Goal: Task Accomplishment & Management: Manage account settings

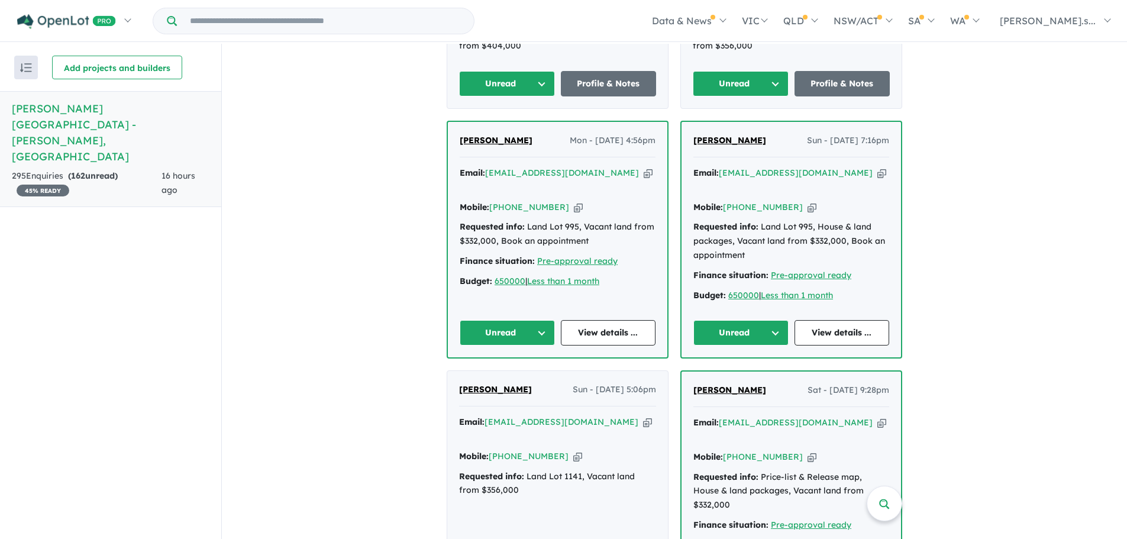
scroll to position [977, 0]
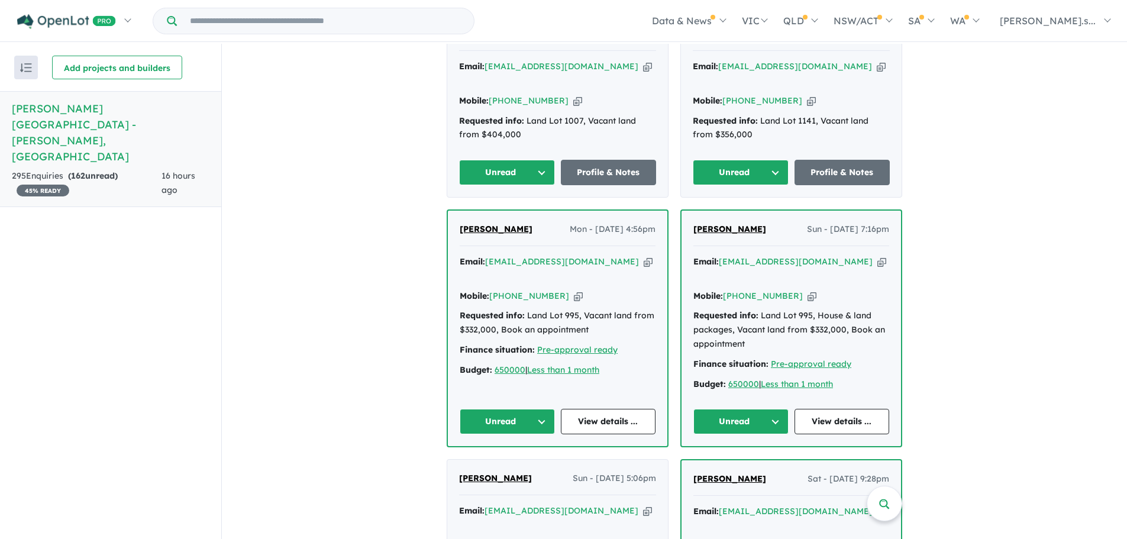
click at [877, 256] on icon "button" at bounding box center [881, 262] width 9 height 12
click at [770, 409] on button "Unread" at bounding box center [740, 421] width 95 height 25
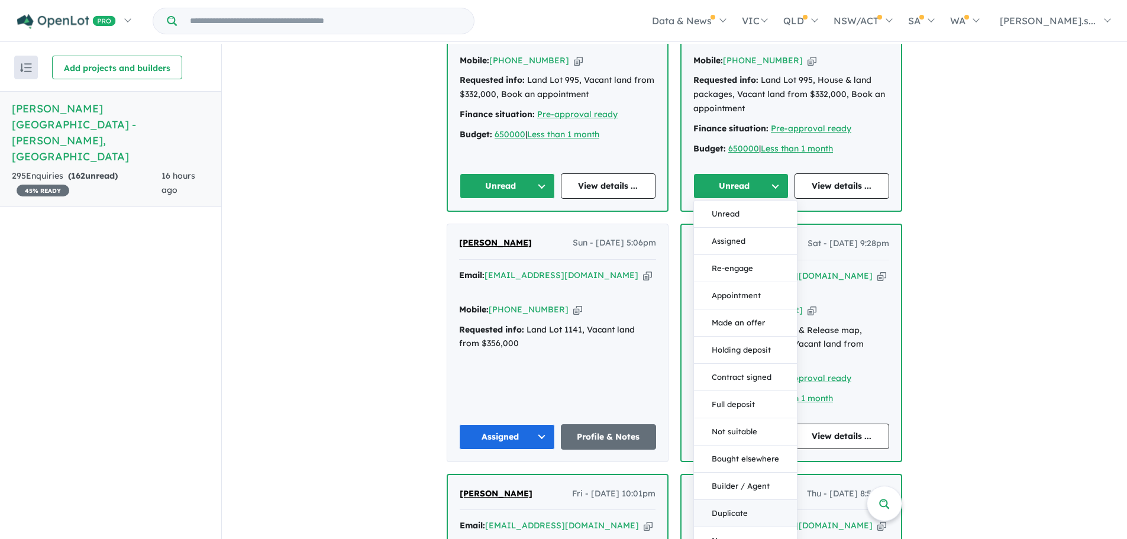
scroll to position [1213, 0]
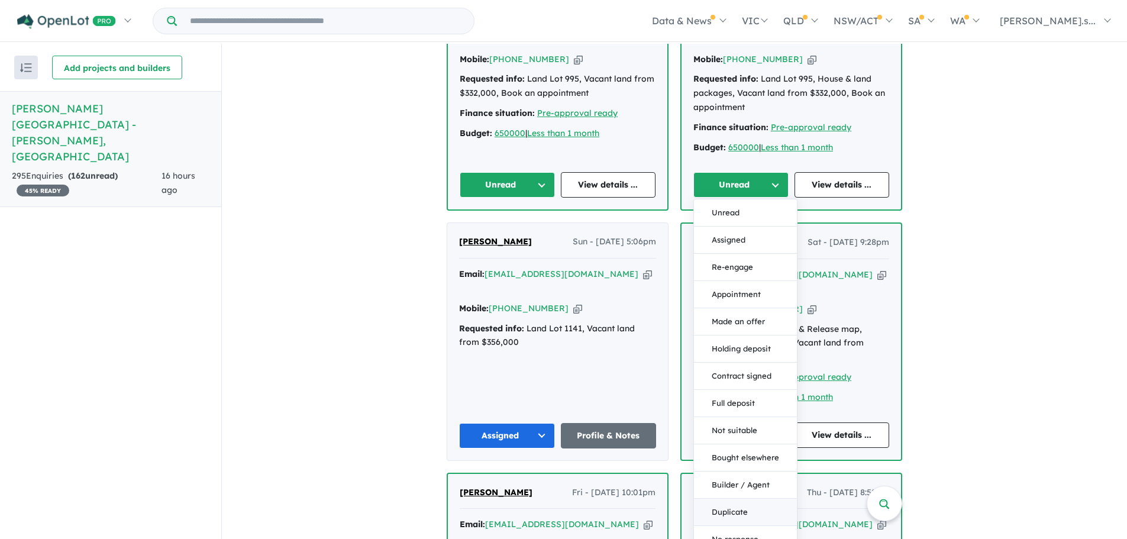
click at [751, 499] on button "Duplicate" at bounding box center [745, 512] width 103 height 27
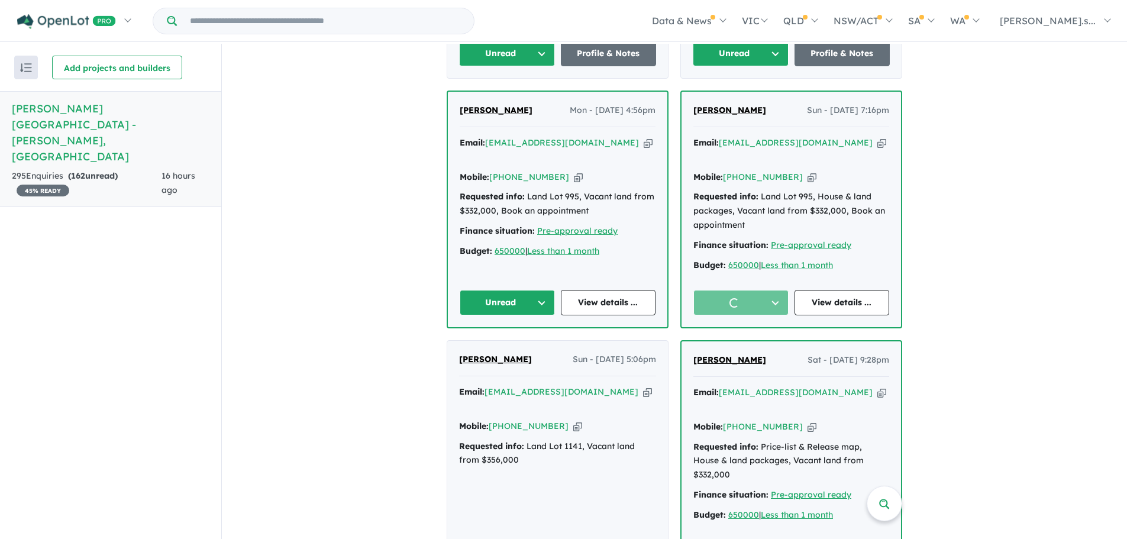
scroll to position [1095, 0]
click at [644, 137] on icon "button" at bounding box center [648, 143] width 9 height 12
click at [528, 290] on button "Unread" at bounding box center [507, 302] width 95 height 25
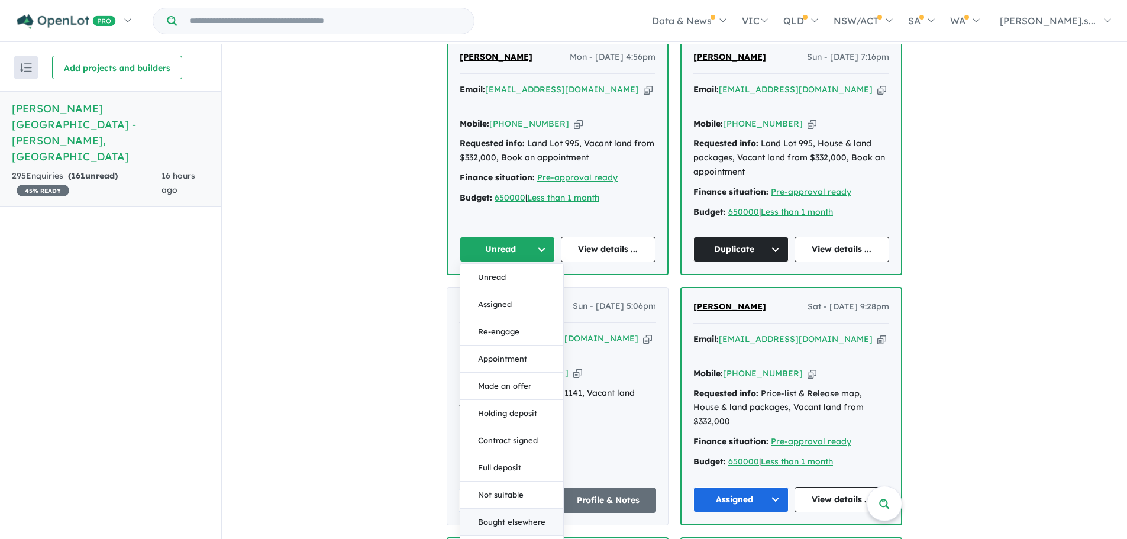
scroll to position [1213, 0]
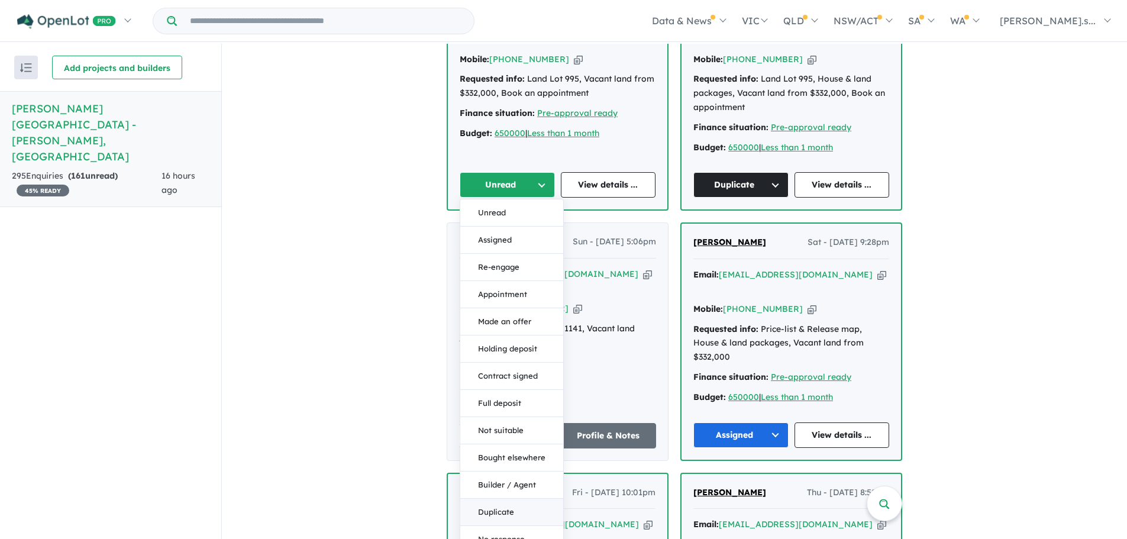
click at [508, 499] on button "Duplicate" at bounding box center [511, 512] width 103 height 27
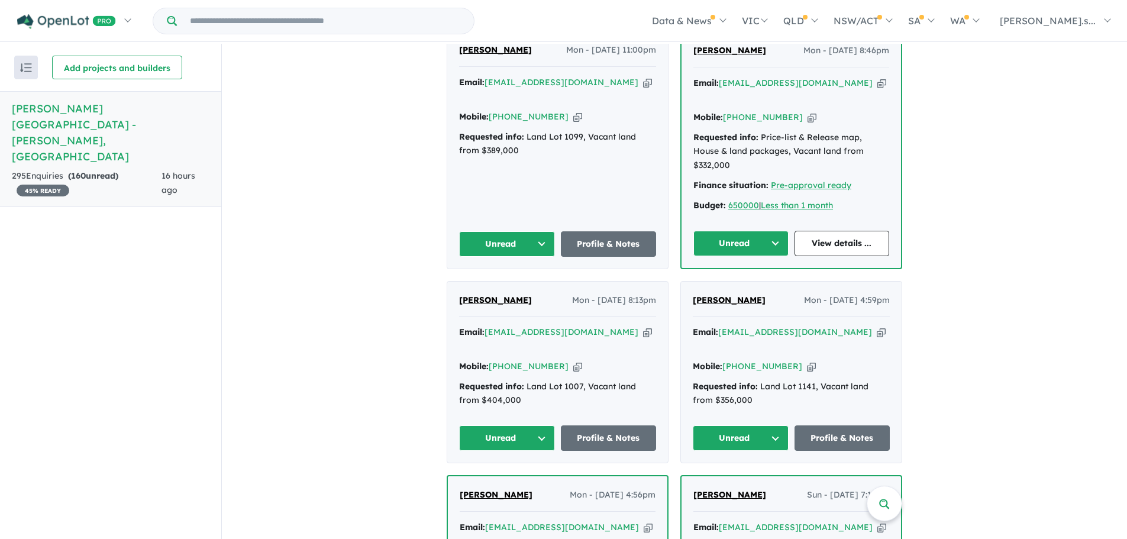
scroll to position [681, 0]
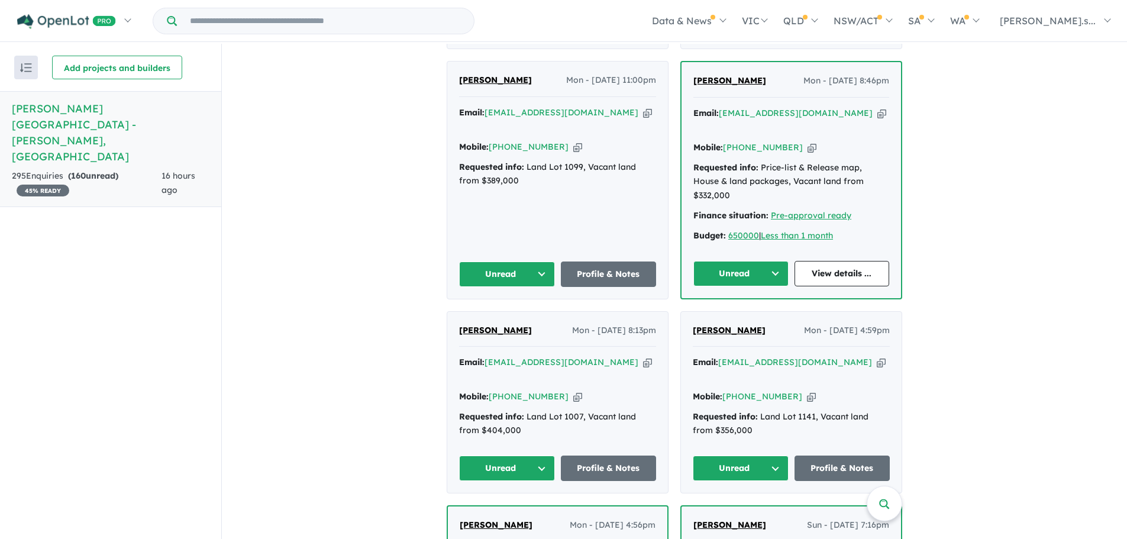
click at [757, 455] on button "Unread" at bounding box center [741, 467] width 96 height 25
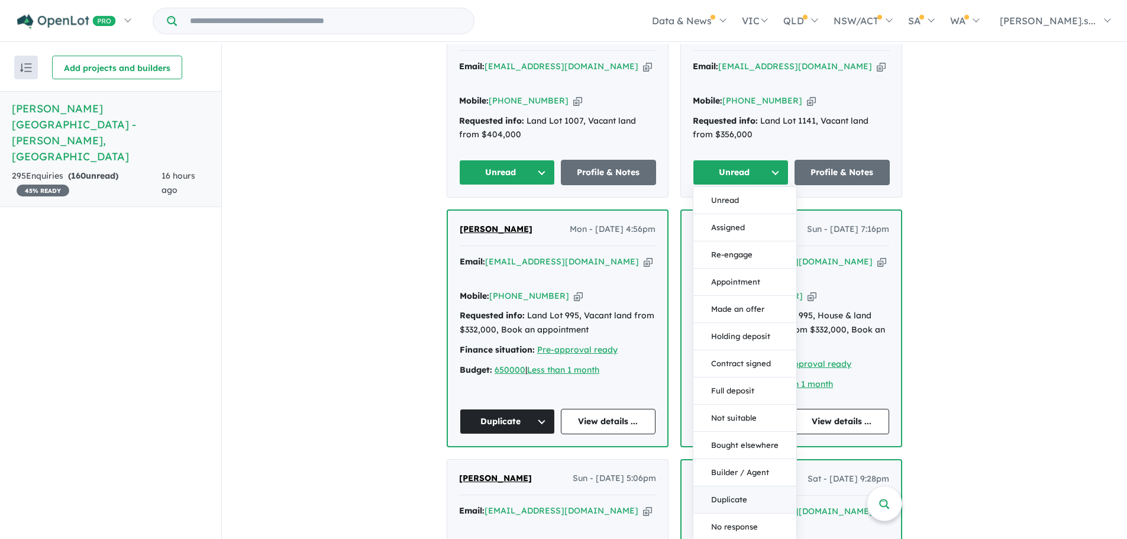
click at [741, 486] on button "Duplicate" at bounding box center [744, 499] width 103 height 27
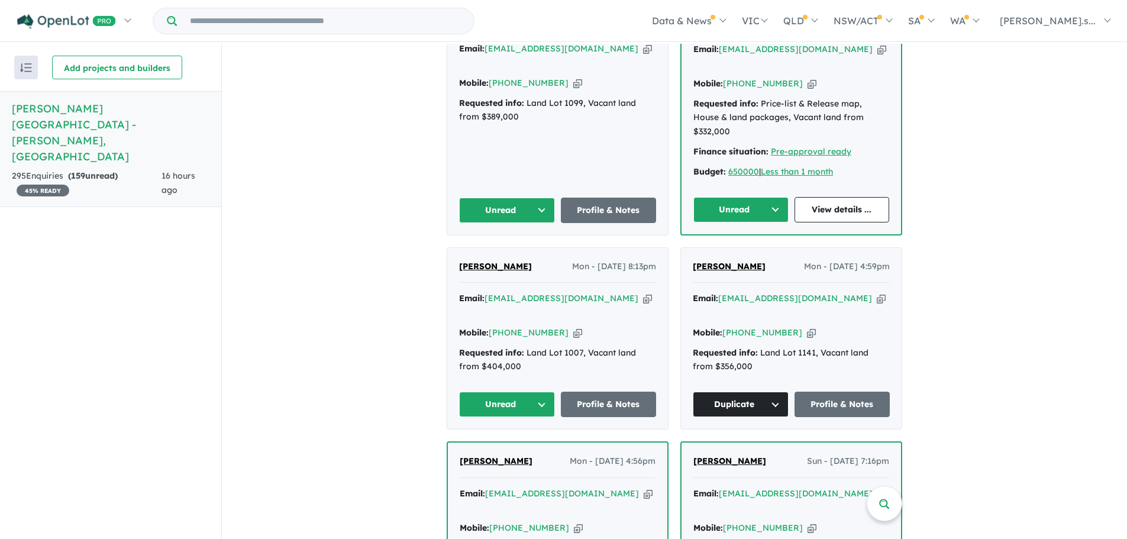
scroll to position [740, 0]
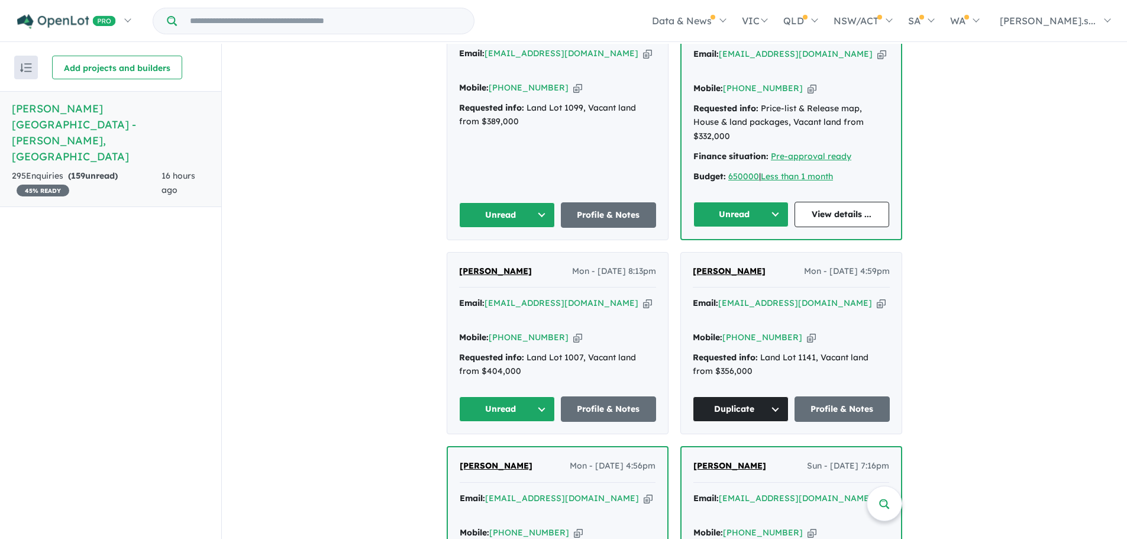
click at [643, 297] on icon "button" at bounding box center [647, 303] width 9 height 12
click at [534, 396] on button "Unread" at bounding box center [507, 408] width 96 height 25
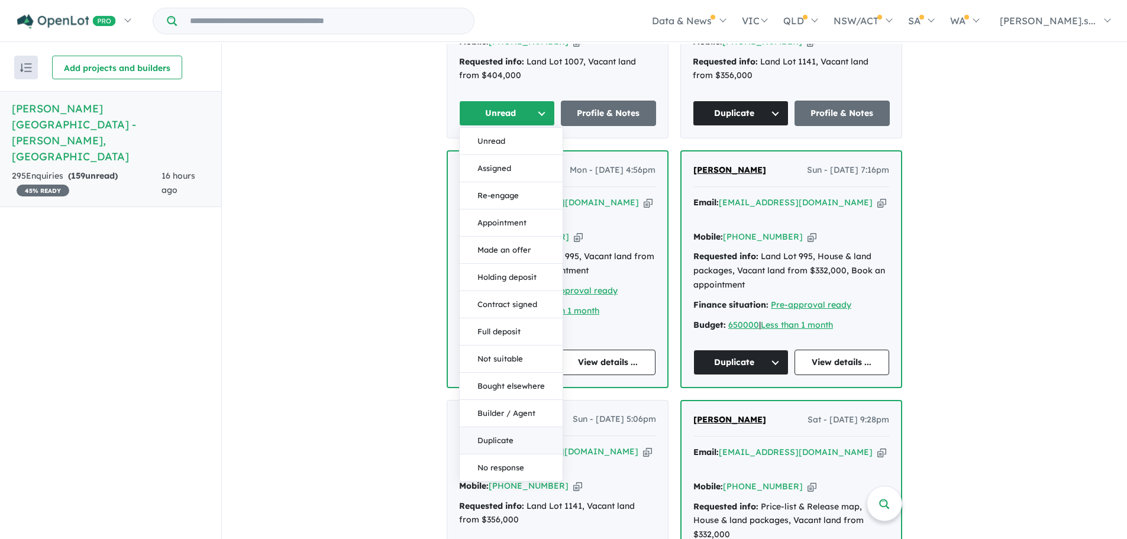
click at [510, 427] on button "Duplicate" at bounding box center [511, 440] width 103 height 27
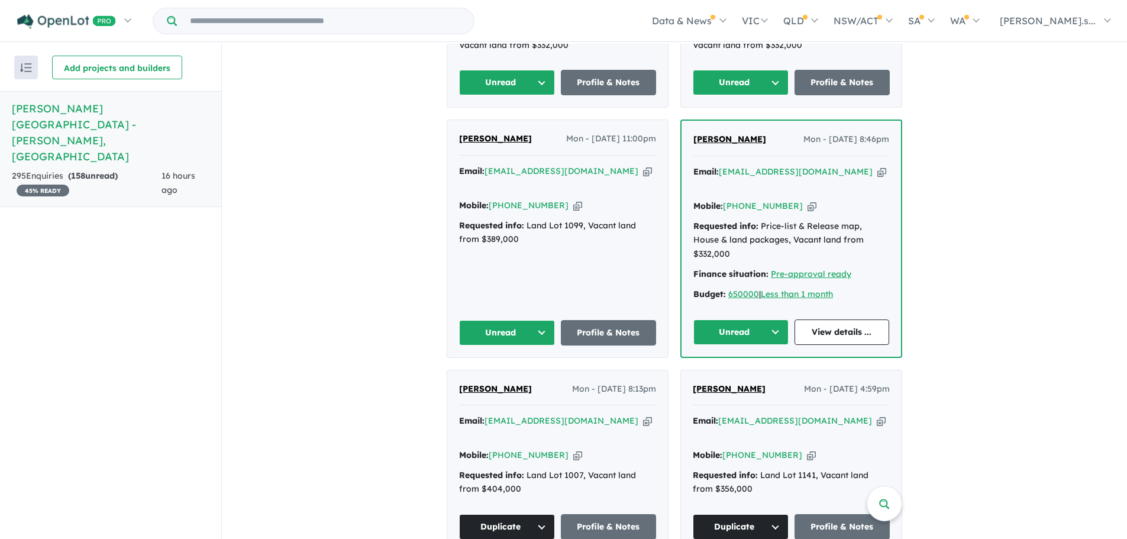
scroll to position [622, 0]
click at [762, 320] on button "Unread" at bounding box center [740, 332] width 95 height 25
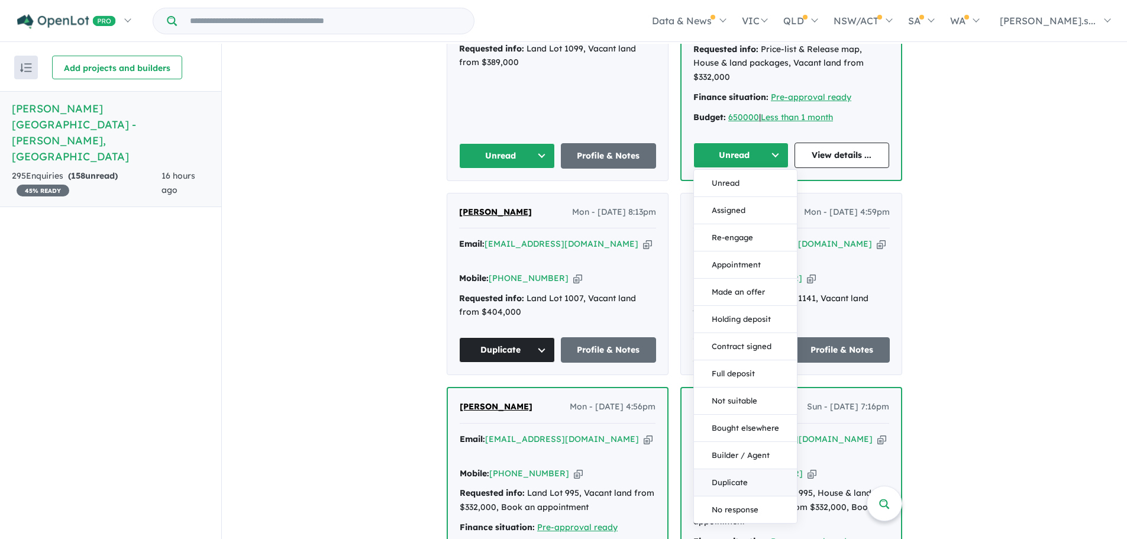
click at [733, 469] on button "Duplicate" at bounding box center [745, 482] width 103 height 27
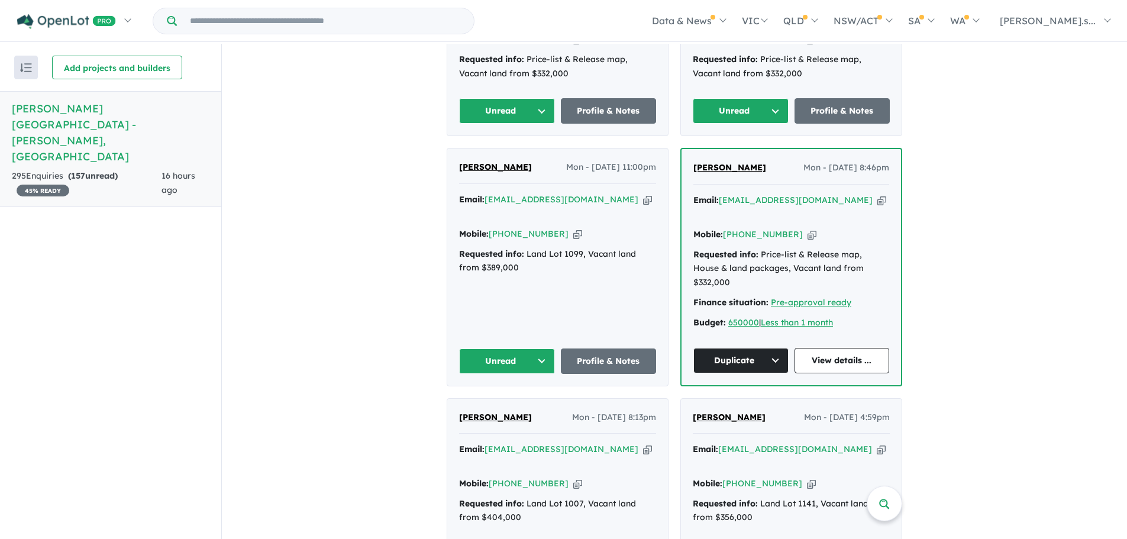
scroll to position [563, 0]
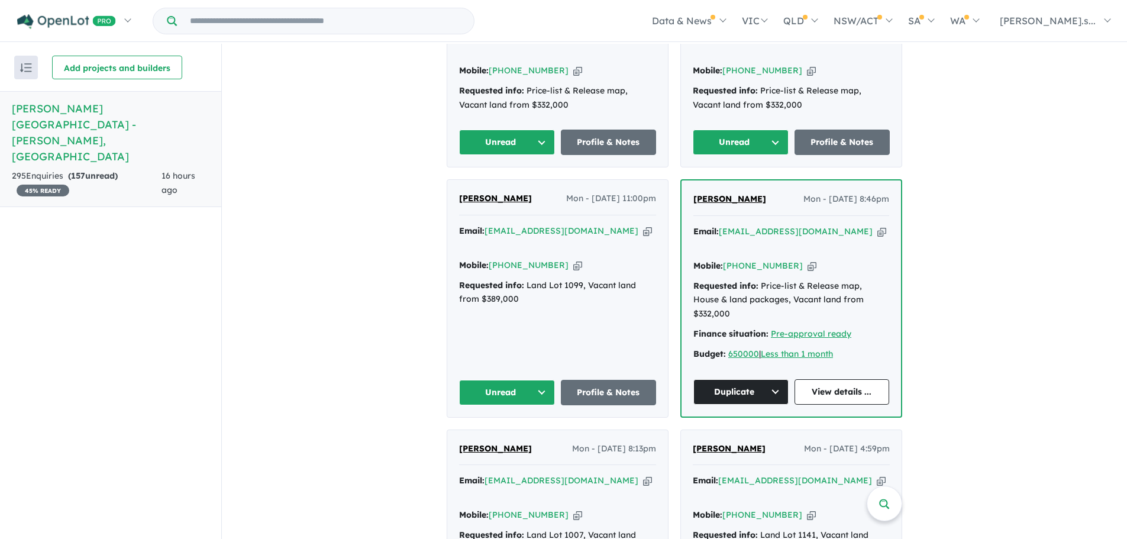
click at [643, 225] on icon "button" at bounding box center [647, 231] width 9 height 12
click at [527, 380] on button "Unread" at bounding box center [507, 392] width 96 height 25
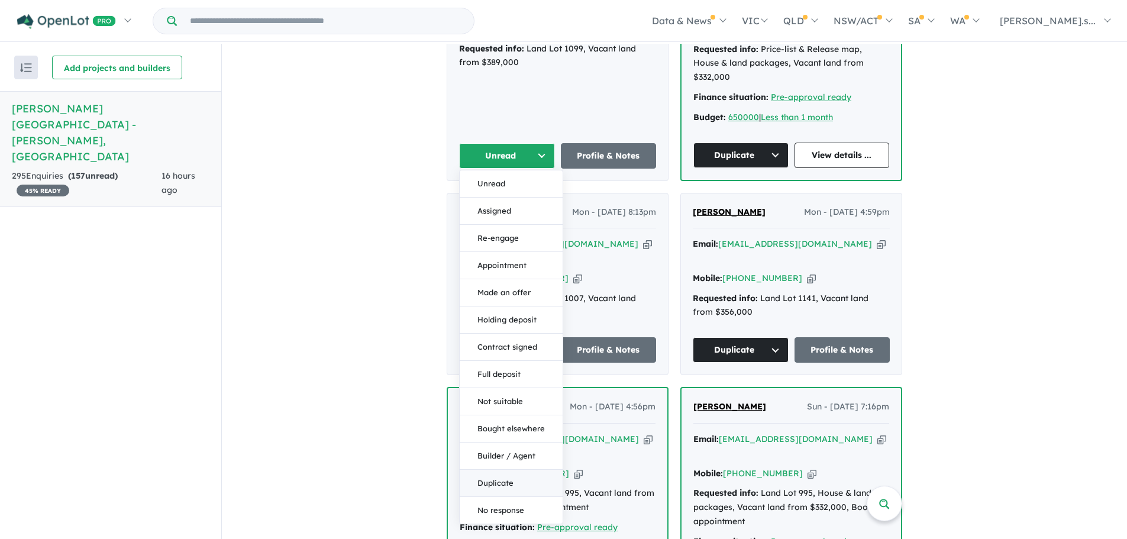
click at [502, 470] on button "Duplicate" at bounding box center [511, 483] width 103 height 27
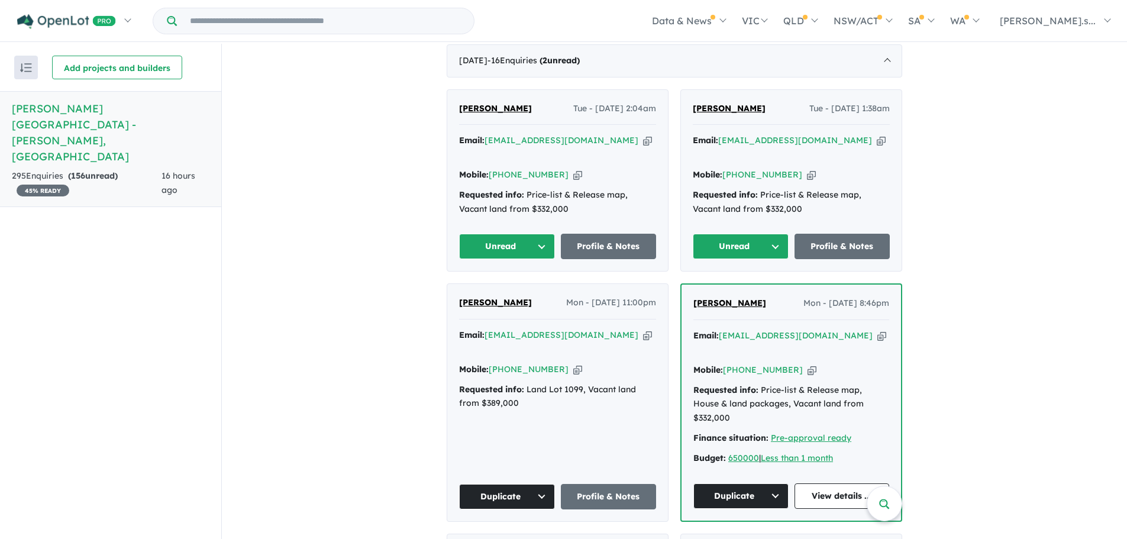
scroll to position [385, 0]
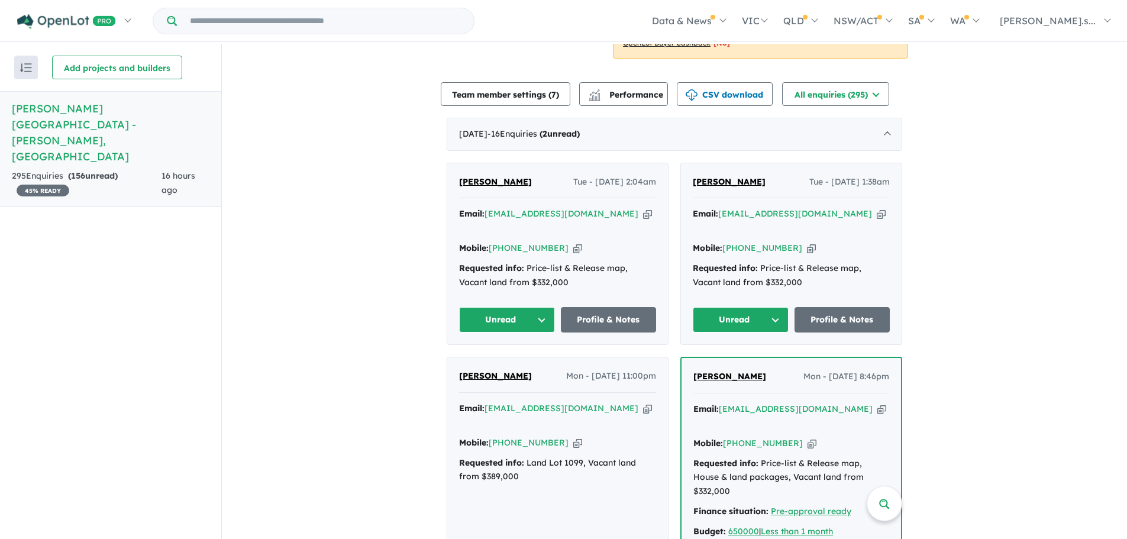
click at [877, 208] on icon "button" at bounding box center [881, 214] width 9 height 12
click at [736, 307] on button "Unread" at bounding box center [741, 319] width 96 height 25
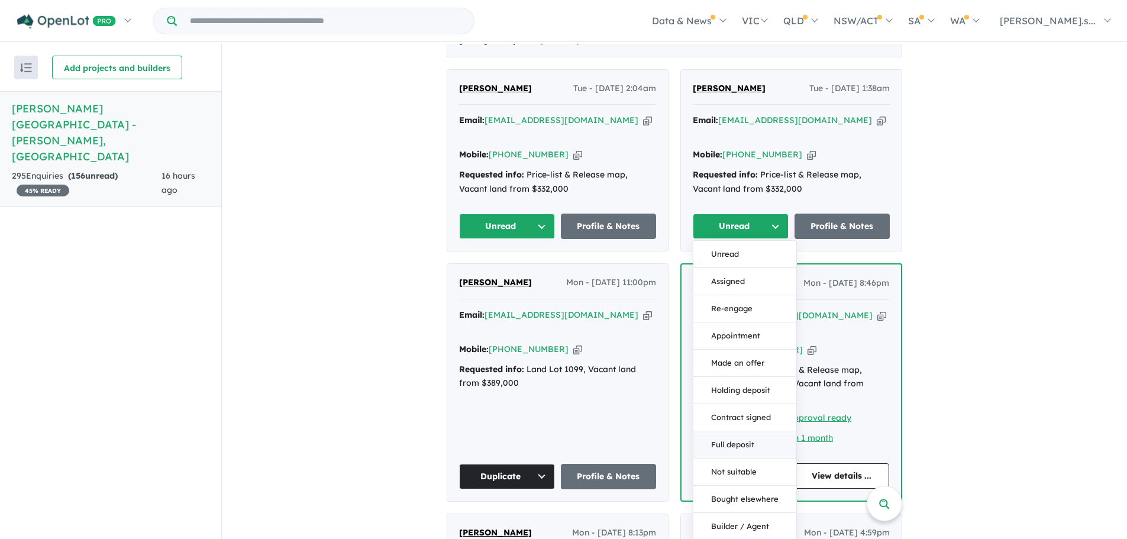
scroll to position [563, 0]
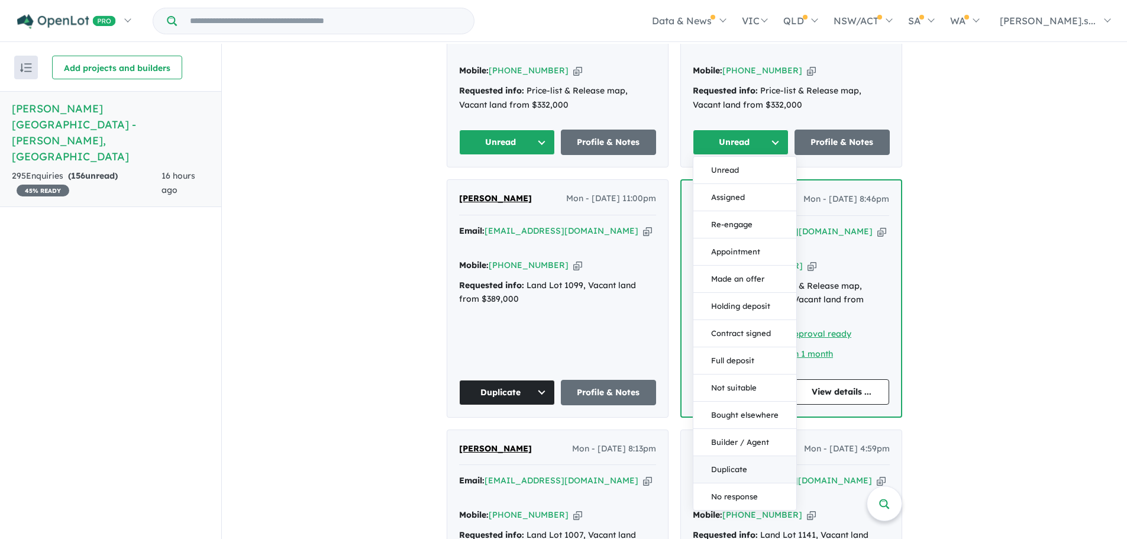
click at [747, 456] on button "Duplicate" at bounding box center [744, 469] width 103 height 27
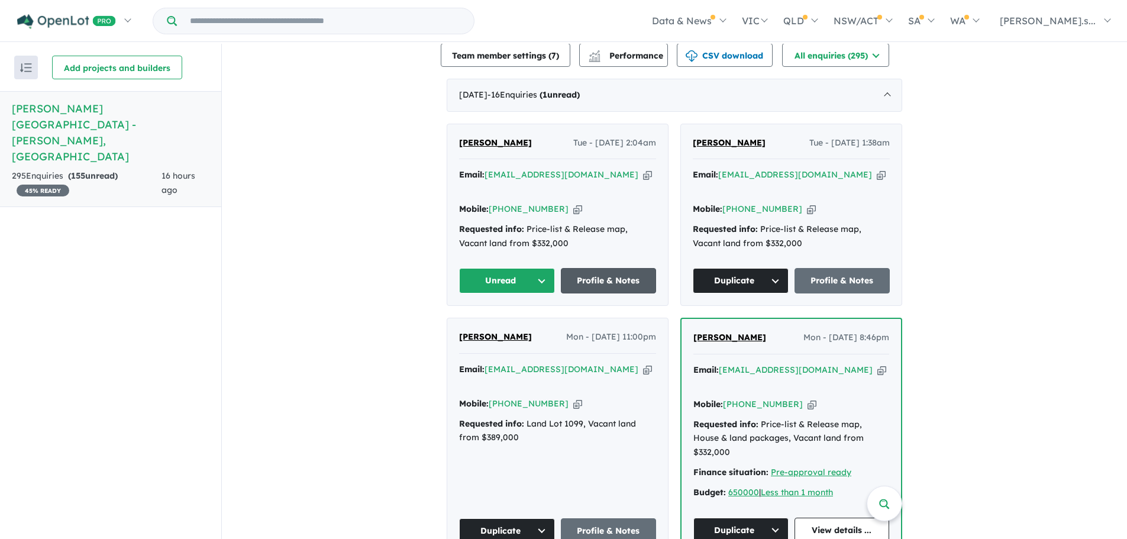
scroll to position [385, 0]
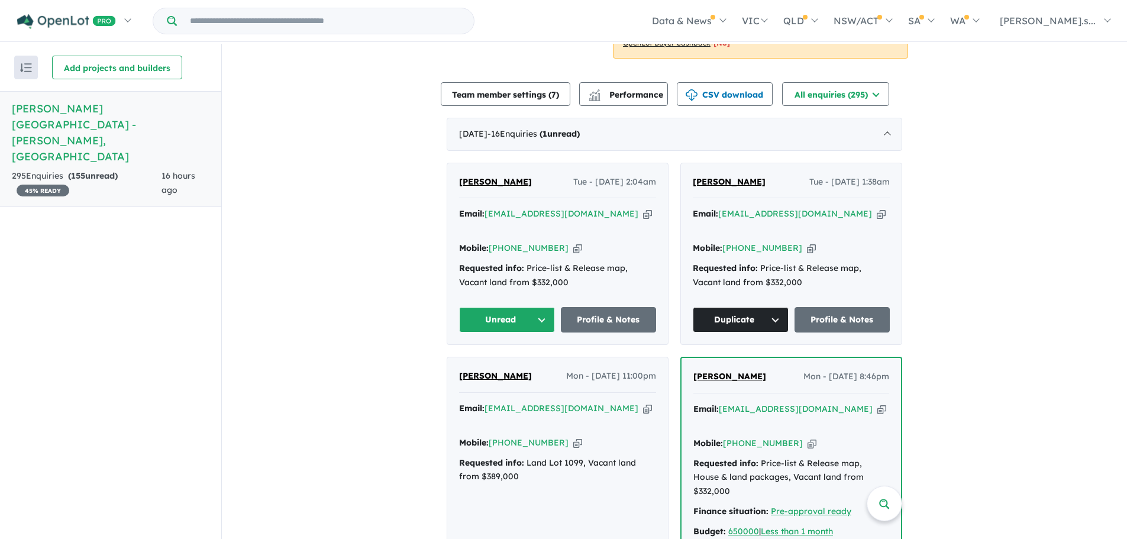
click at [573, 242] on icon "button" at bounding box center [577, 248] width 9 height 12
click at [643, 208] on icon "button" at bounding box center [647, 214] width 9 height 12
click at [638, 207] on div "Email: [EMAIL_ADDRESS][DOMAIN_NAME] Copied!" at bounding box center [557, 221] width 197 height 28
click at [643, 208] on icon "button" at bounding box center [647, 214] width 9 height 12
click at [503, 307] on button "Unread" at bounding box center [507, 319] width 96 height 25
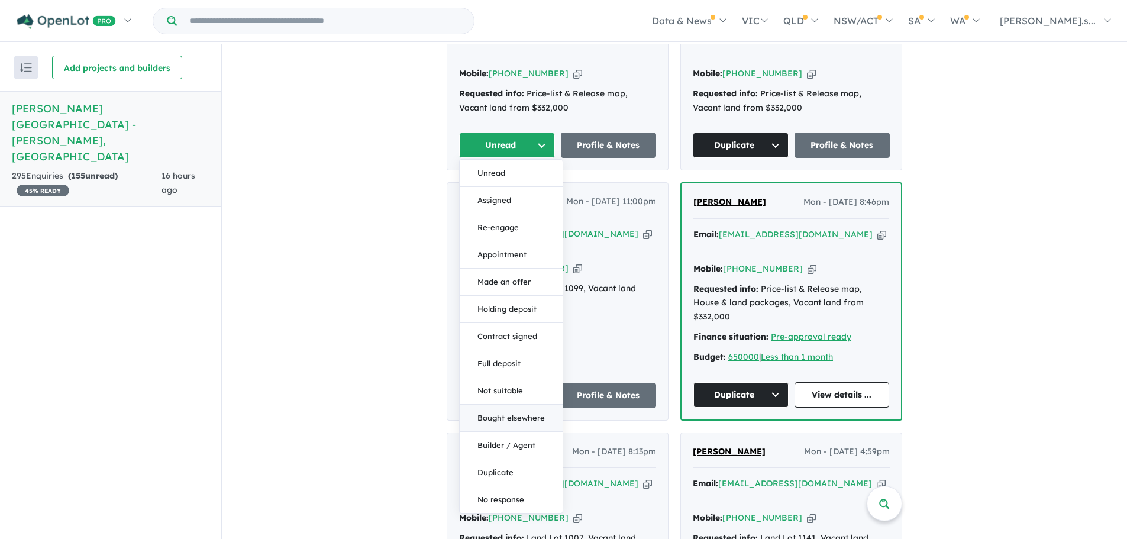
scroll to position [563, 0]
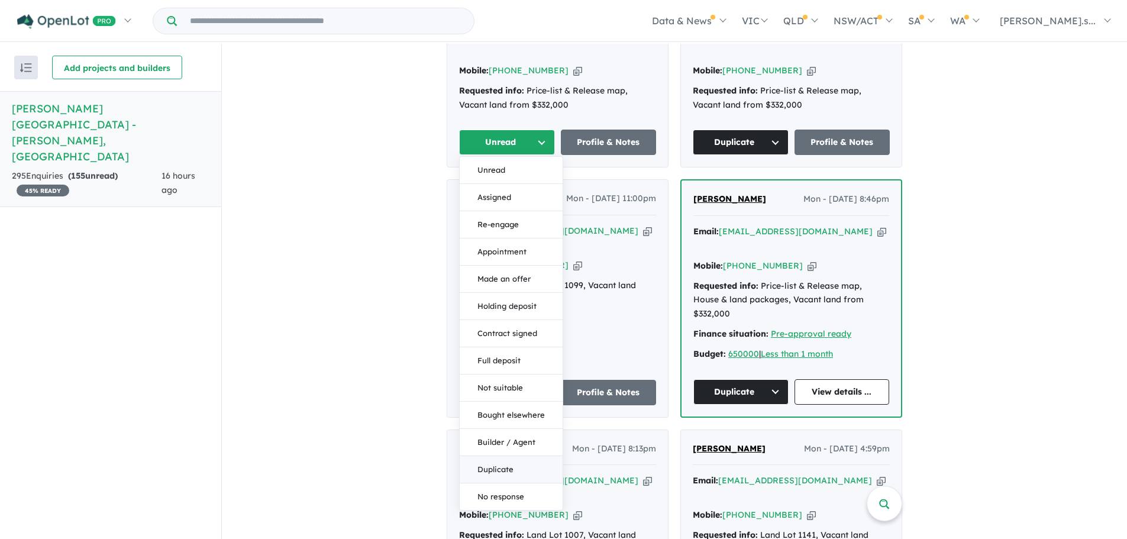
click at [526, 457] on button "Duplicate" at bounding box center [511, 469] width 103 height 27
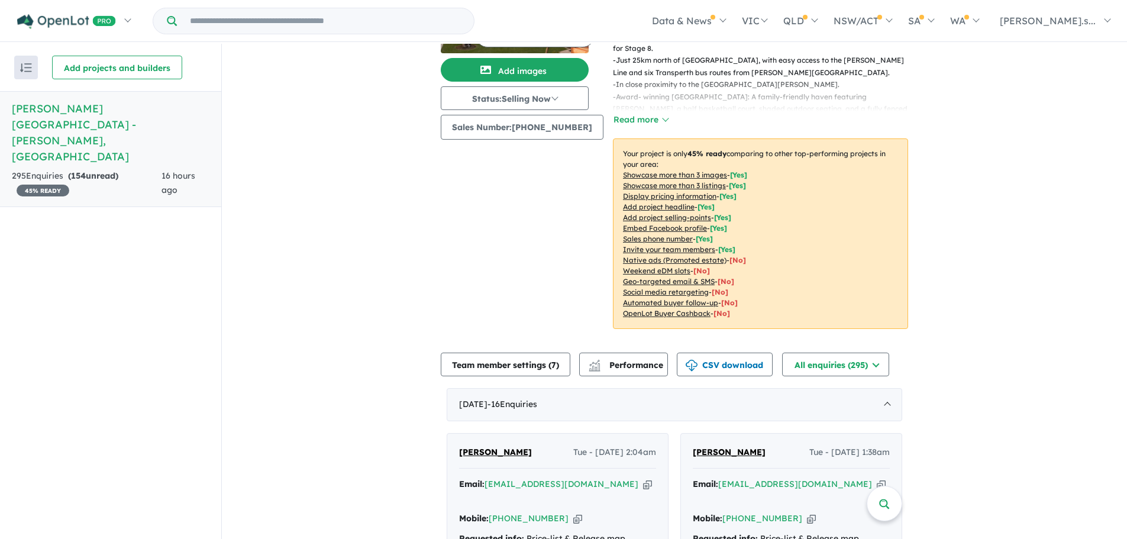
scroll to position [0, 0]
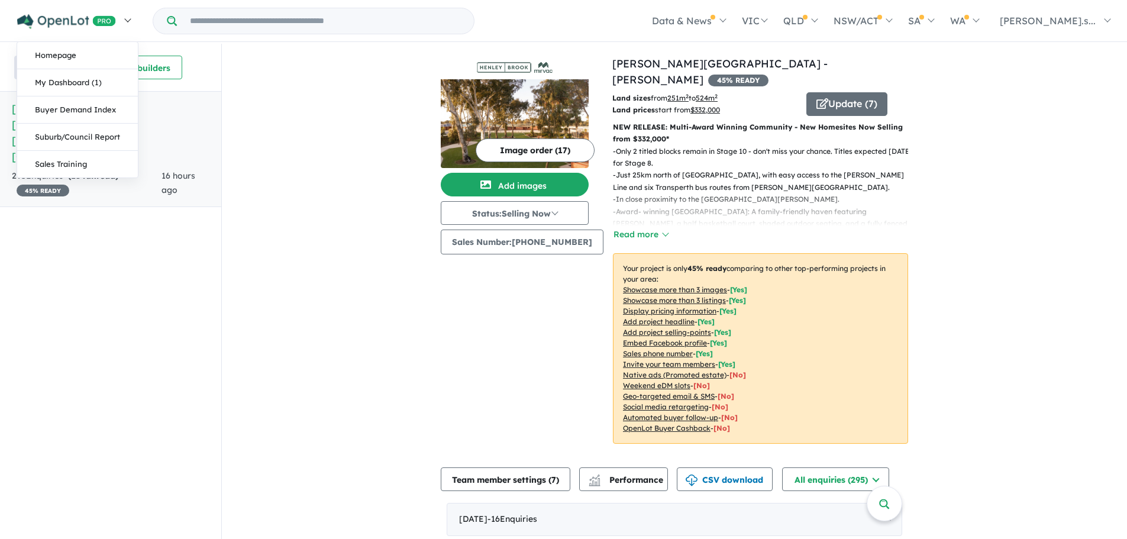
click at [89, 22] on img at bounding box center [66, 21] width 99 height 15
